Goal: Check status: Check status

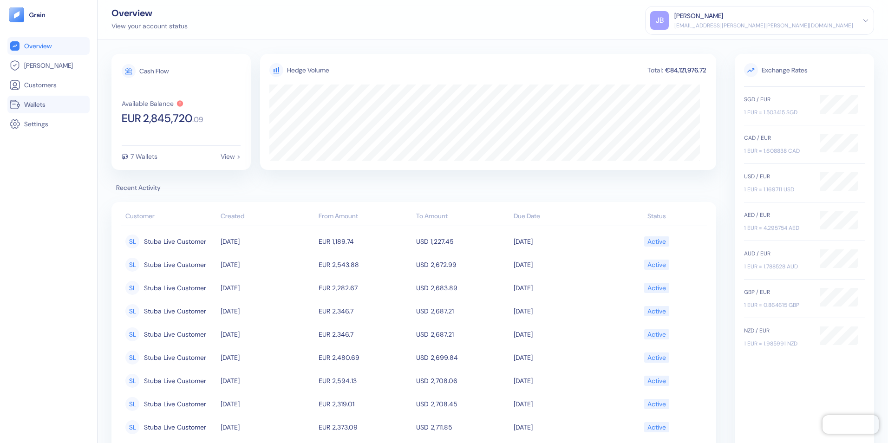
click at [35, 101] on span "Wallets" at bounding box center [34, 104] width 21 height 9
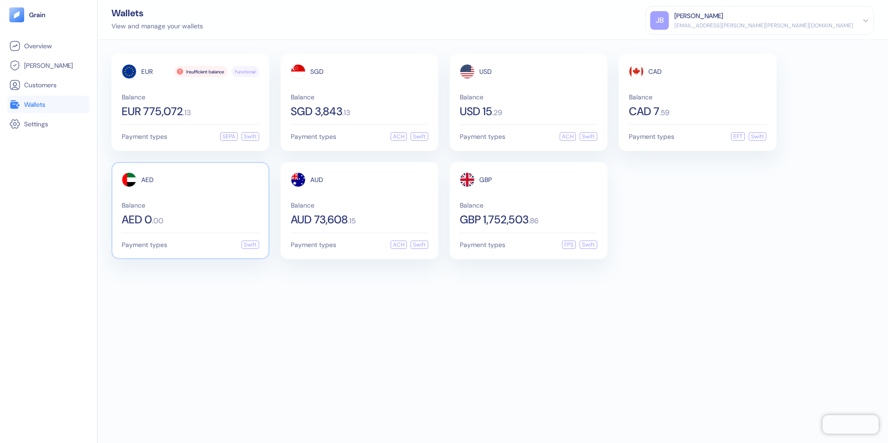
click at [212, 215] on div "AED 0 . 00" at bounding box center [190, 219] width 137 height 11
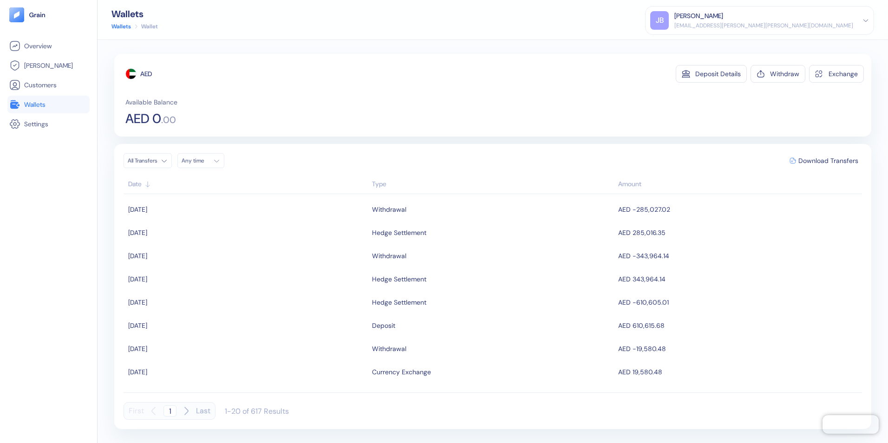
click at [40, 101] on span "Wallets" at bounding box center [34, 104] width 21 height 9
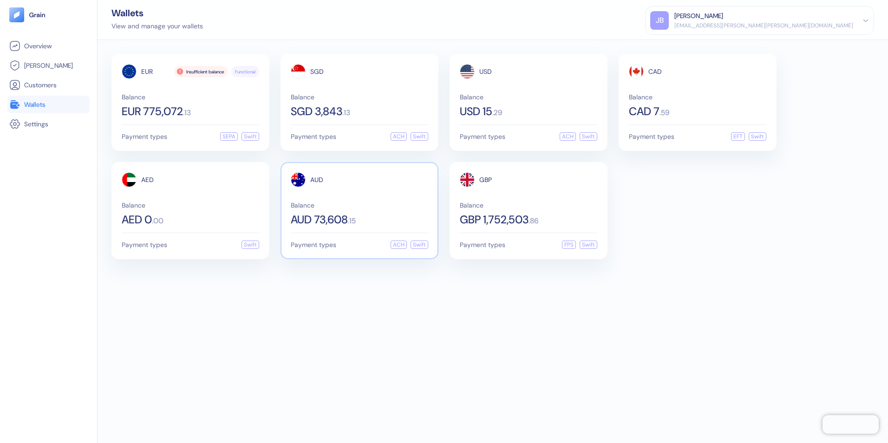
click at [334, 204] on span "Balance" at bounding box center [359, 205] width 137 height 7
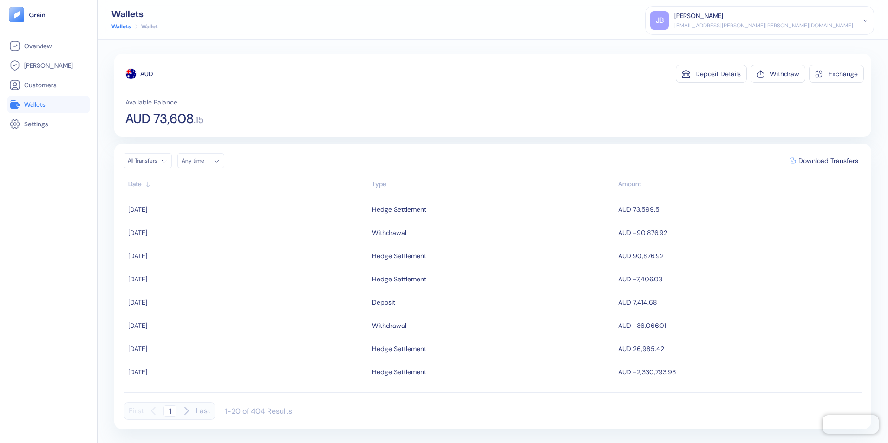
click at [38, 101] on span "Wallets" at bounding box center [34, 104] width 21 height 9
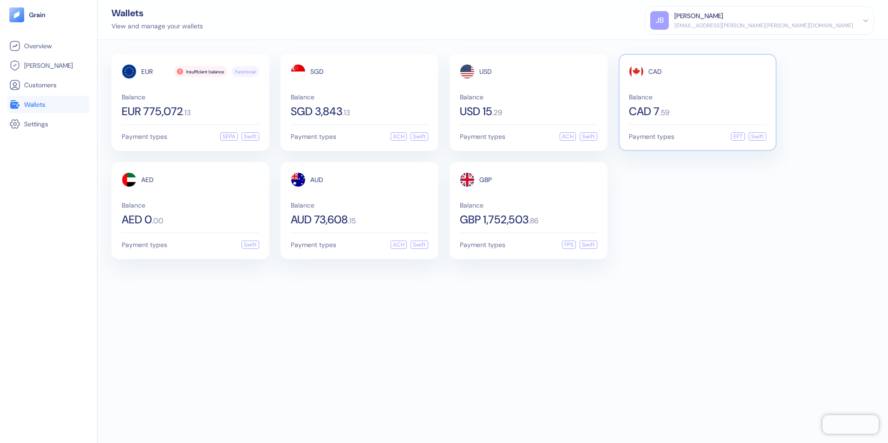
click at [654, 99] on span "Balance" at bounding box center [697, 97] width 137 height 7
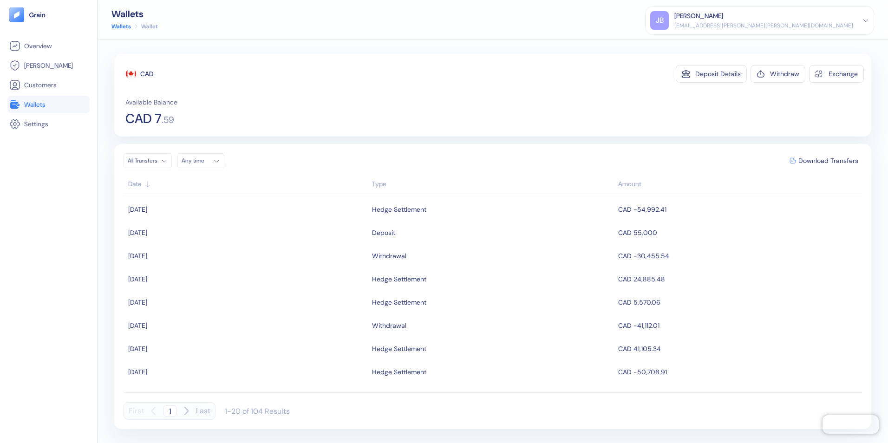
click at [29, 102] on span "Wallets" at bounding box center [34, 104] width 21 height 9
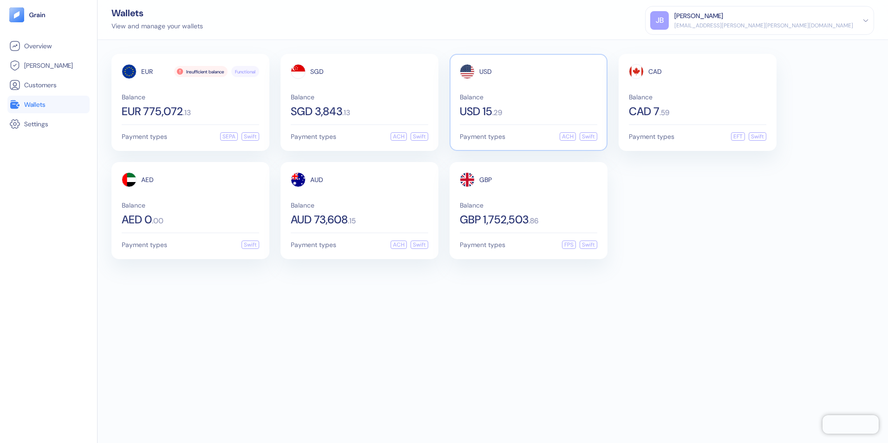
click at [486, 113] on span "USD 15" at bounding box center [476, 111] width 33 height 11
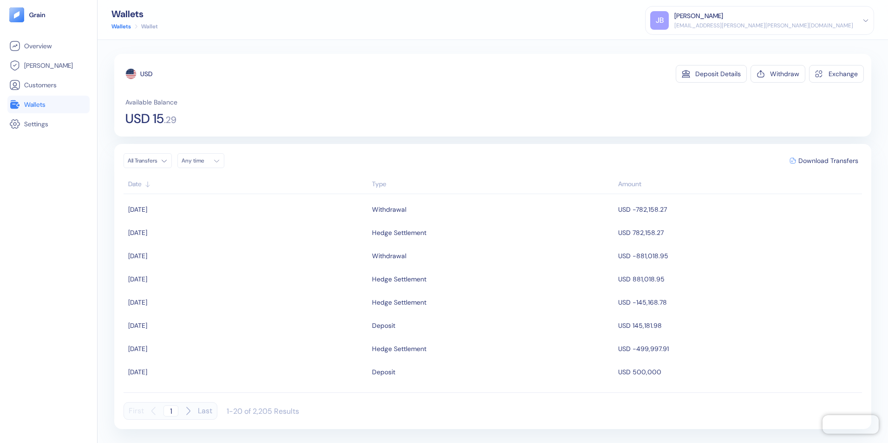
click at [26, 232] on div "Overview [PERSON_NAME] Customers Wallets Settings" at bounding box center [48, 232] width 82 height 391
